Goal: Download file/media

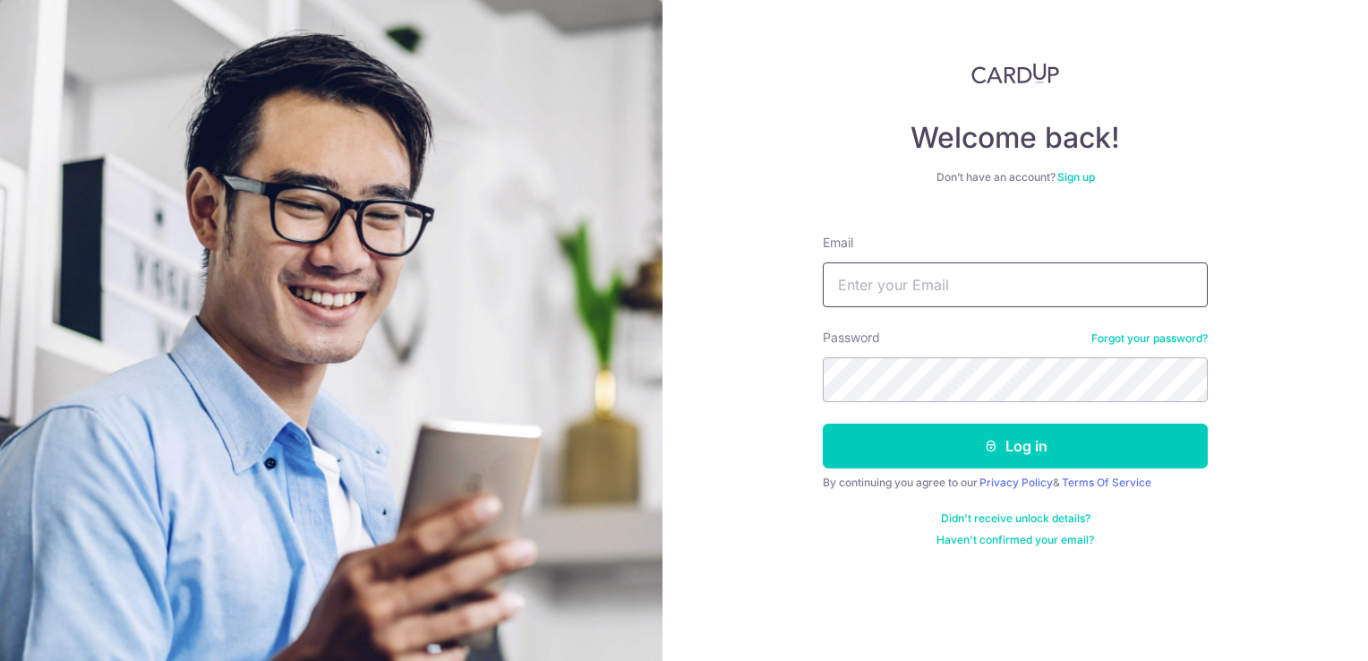
paste input "[PERSON_NAME][EMAIL_ADDRESS][DOMAIN_NAME]"
type input "[PERSON_NAME][EMAIL_ADDRESS][DOMAIN_NAME]"
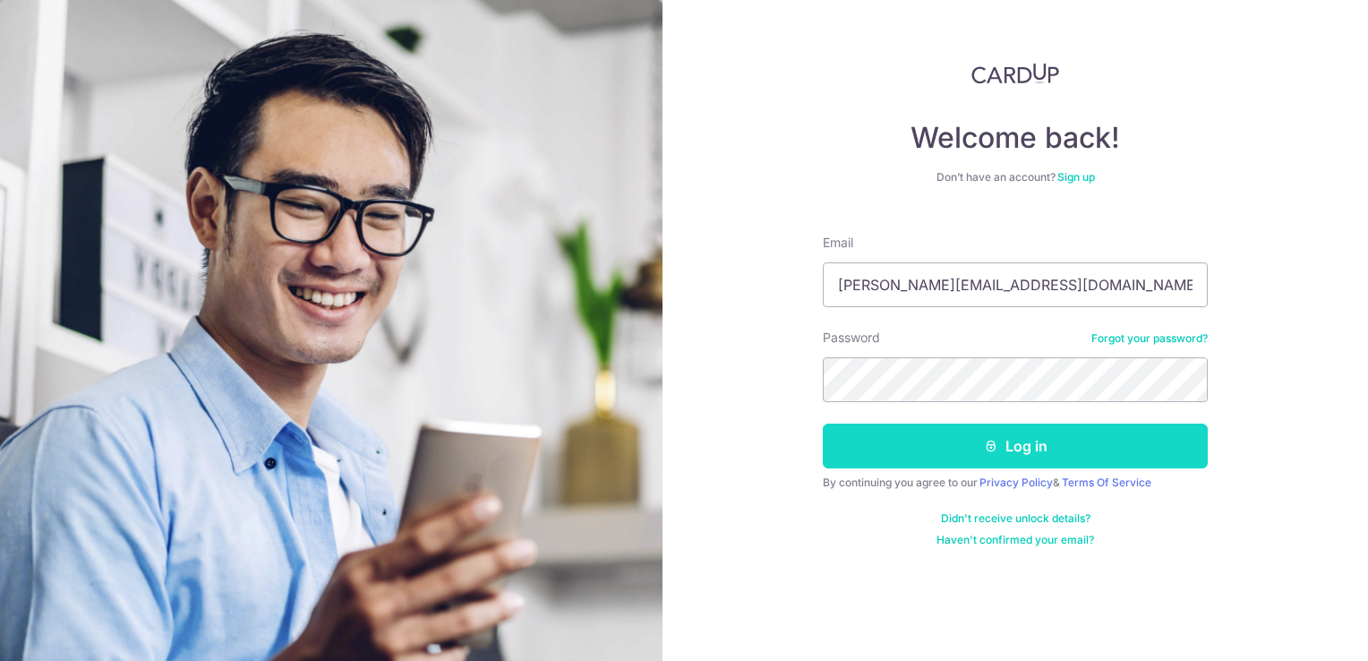
click at [905, 438] on button "Log in" at bounding box center [1015, 445] width 385 height 45
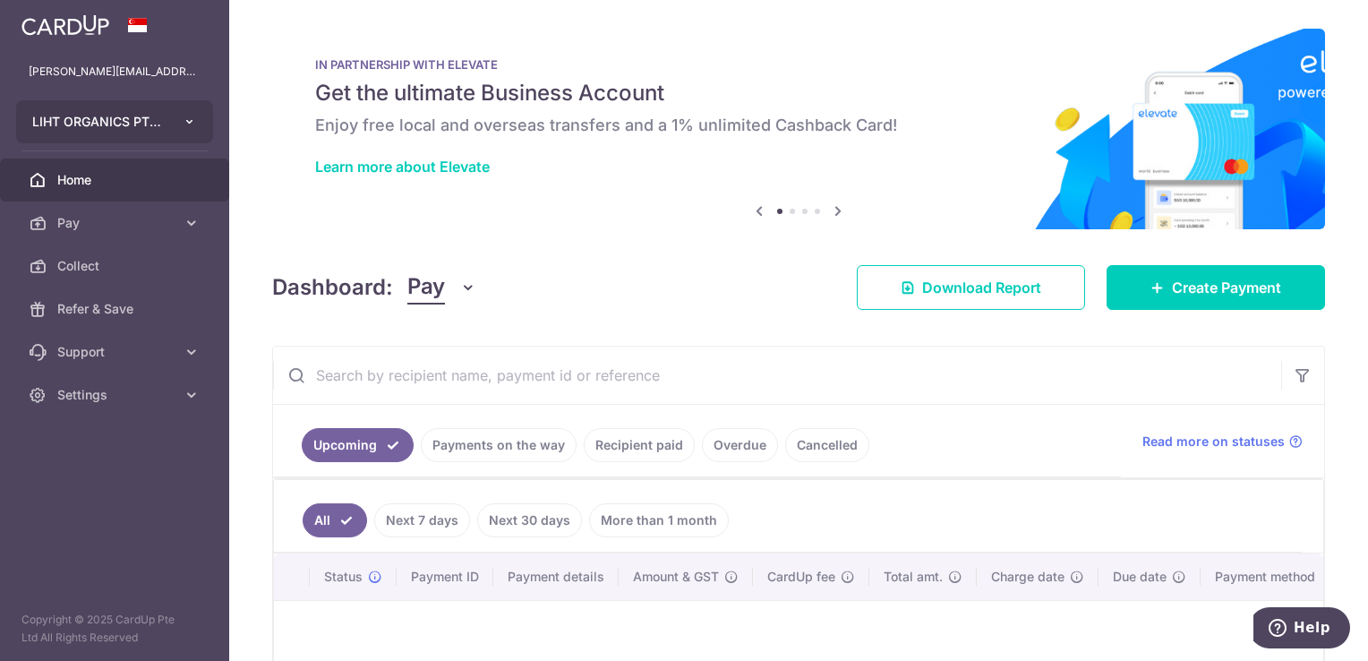
click at [189, 121] on icon "button" at bounding box center [190, 122] width 14 height 14
click at [956, 287] on span "Download Report" at bounding box center [981, 287] width 119 height 21
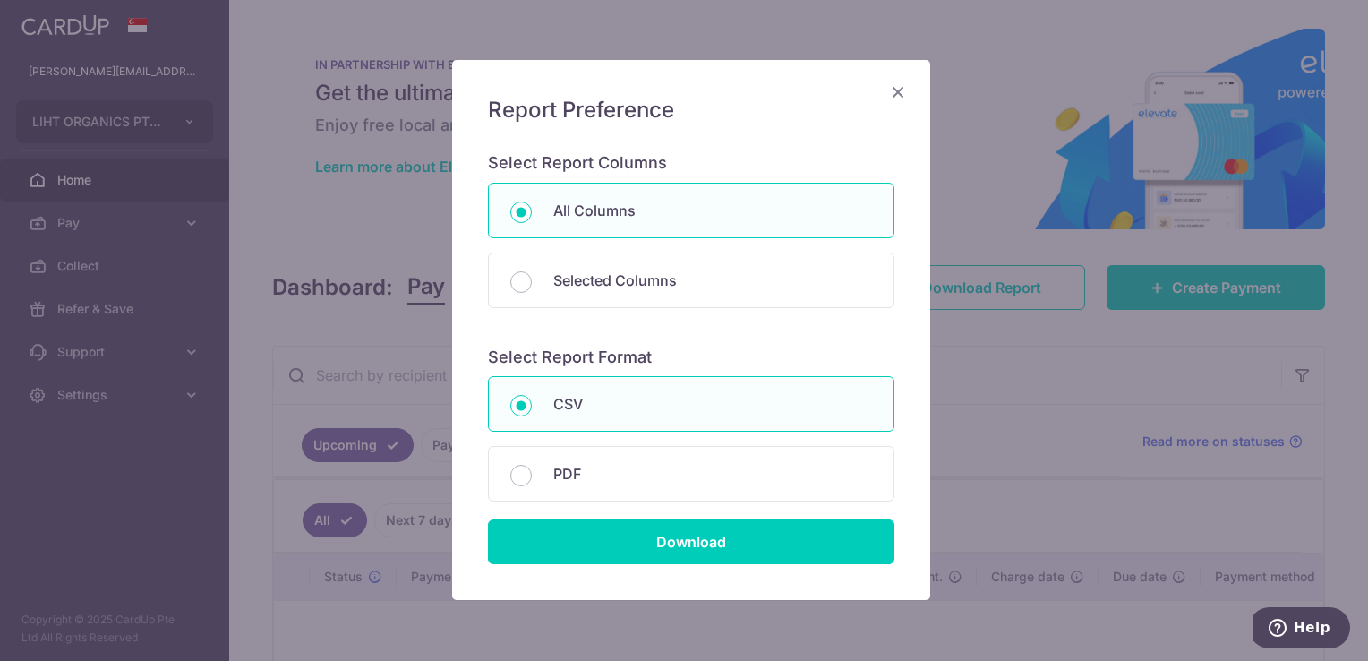
scroll to position [136, 0]
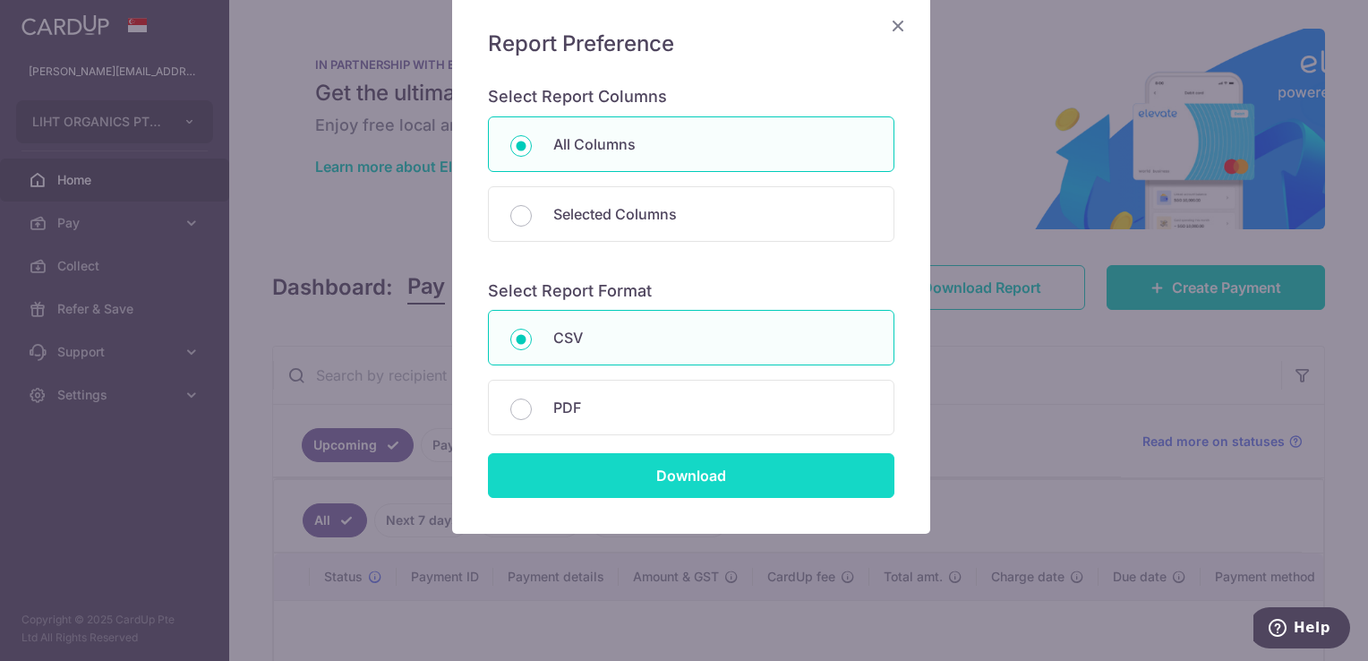
click at [702, 478] on input "Download" at bounding box center [691, 475] width 406 height 45
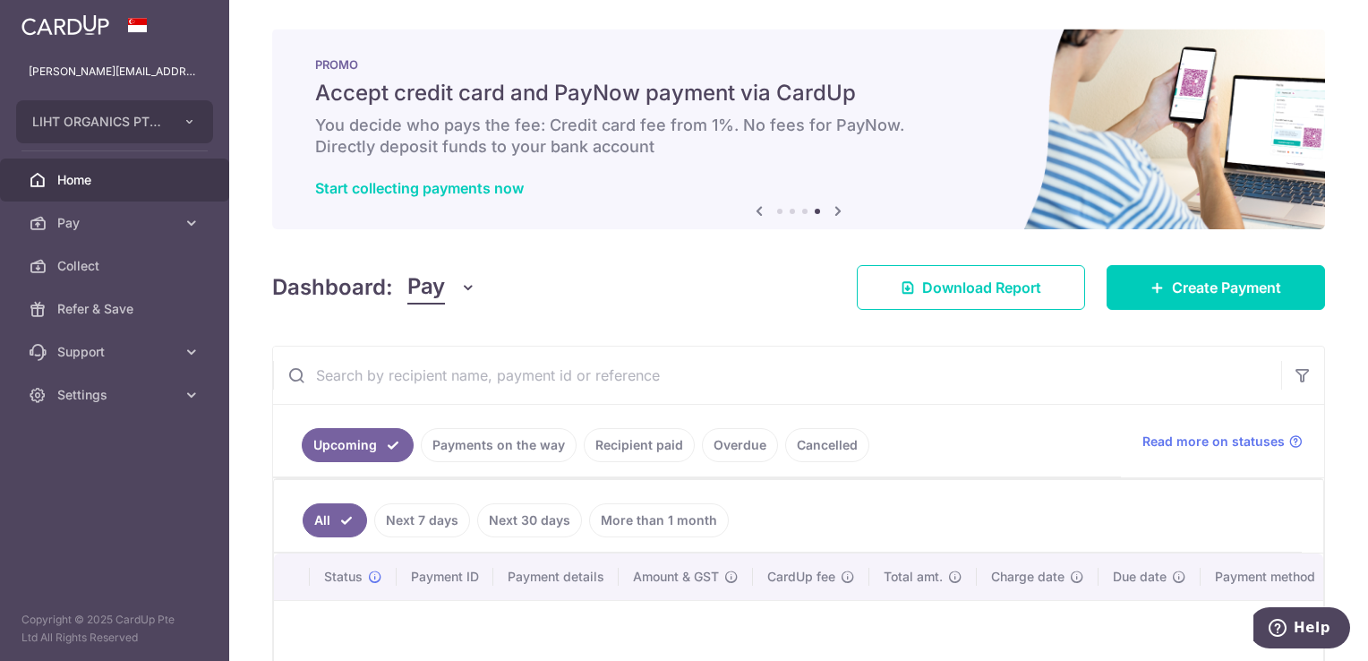
click at [1315, 23] on div "× Pause Schedule Pause all future payments in this series Pause just this one p…" at bounding box center [798, 330] width 1139 height 661
click at [874, 44] on div "PROMO Accept credit card and PayNow payment via CardUp You decide who pays the …" at bounding box center [798, 129] width 1053 height 201
click at [192, 118] on icon "button" at bounding box center [190, 122] width 14 height 14
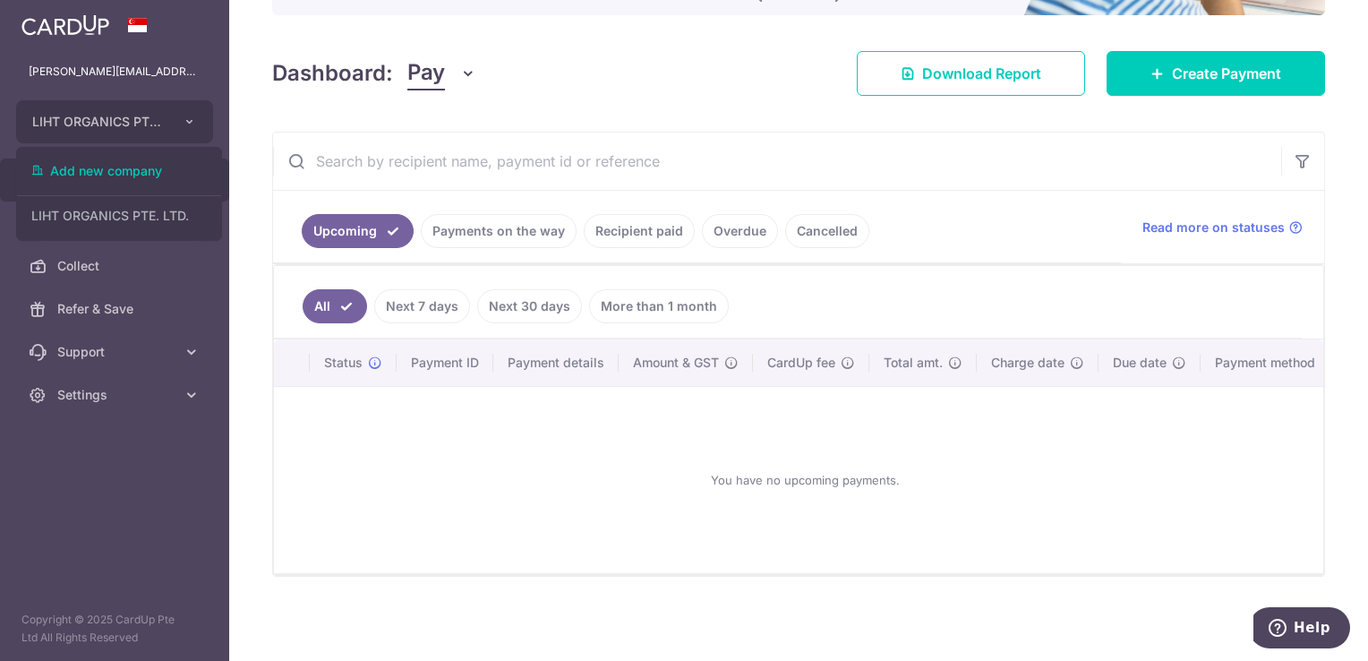
scroll to position [0, 0]
